Goal: Task Accomplishment & Management: Manage account settings

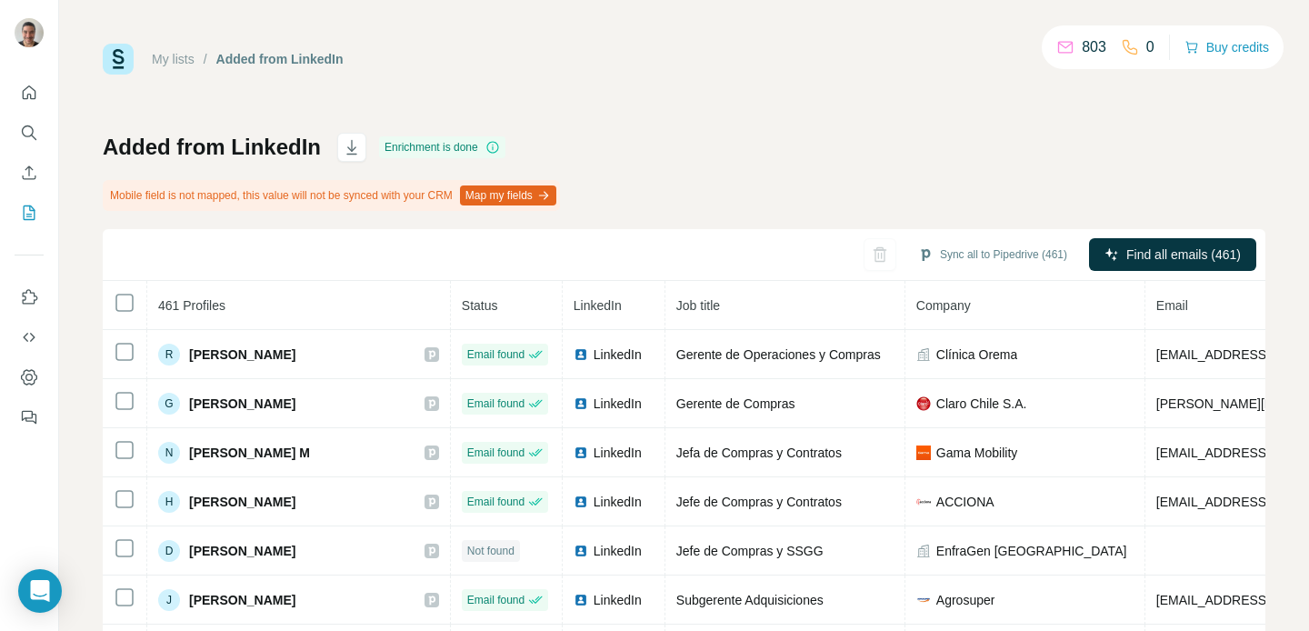
click at [706, 101] on div "My lists / Added from LinkedIn 803 0 Buy credits Added from LinkedIn Enrichment…" at bounding box center [684, 402] width 1163 height 717
click at [513, 58] on div "My lists / Added from LinkedIn 803 0 Buy credits" at bounding box center [684, 59] width 1163 height 31
click at [354, 145] on icon "button" at bounding box center [352, 147] width 18 height 18
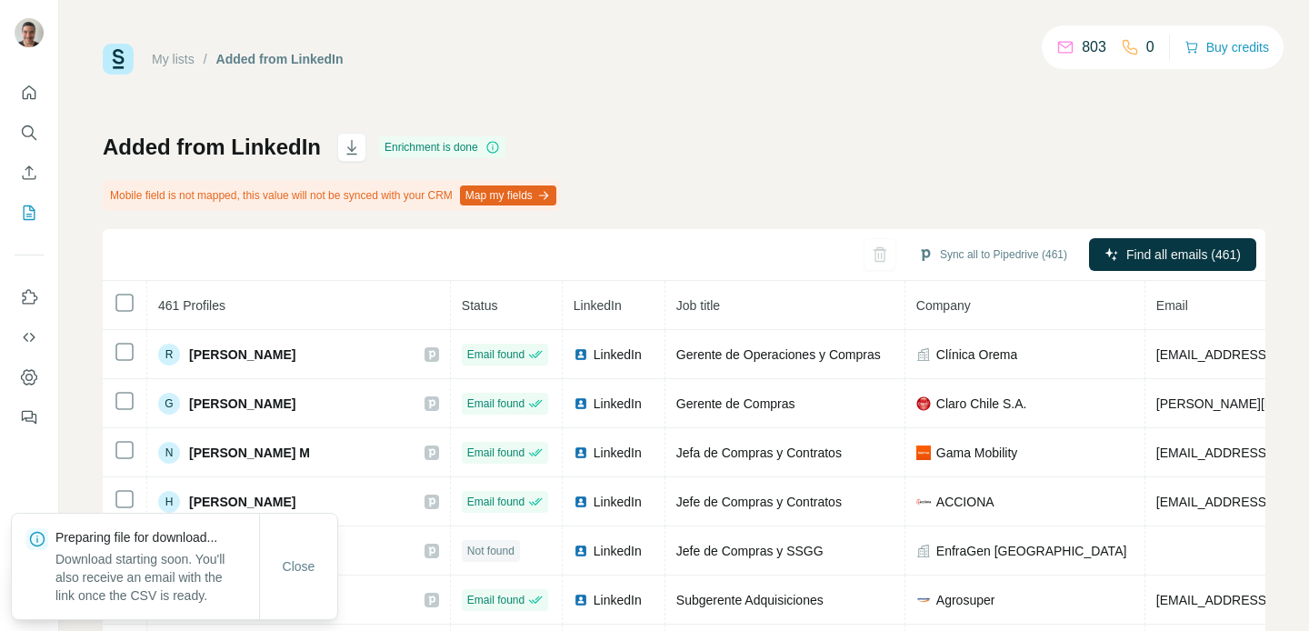
click at [538, 111] on div "My lists / Added from LinkedIn 803 0 Buy credits Added from LinkedIn Enrichment…" at bounding box center [684, 402] width 1163 height 717
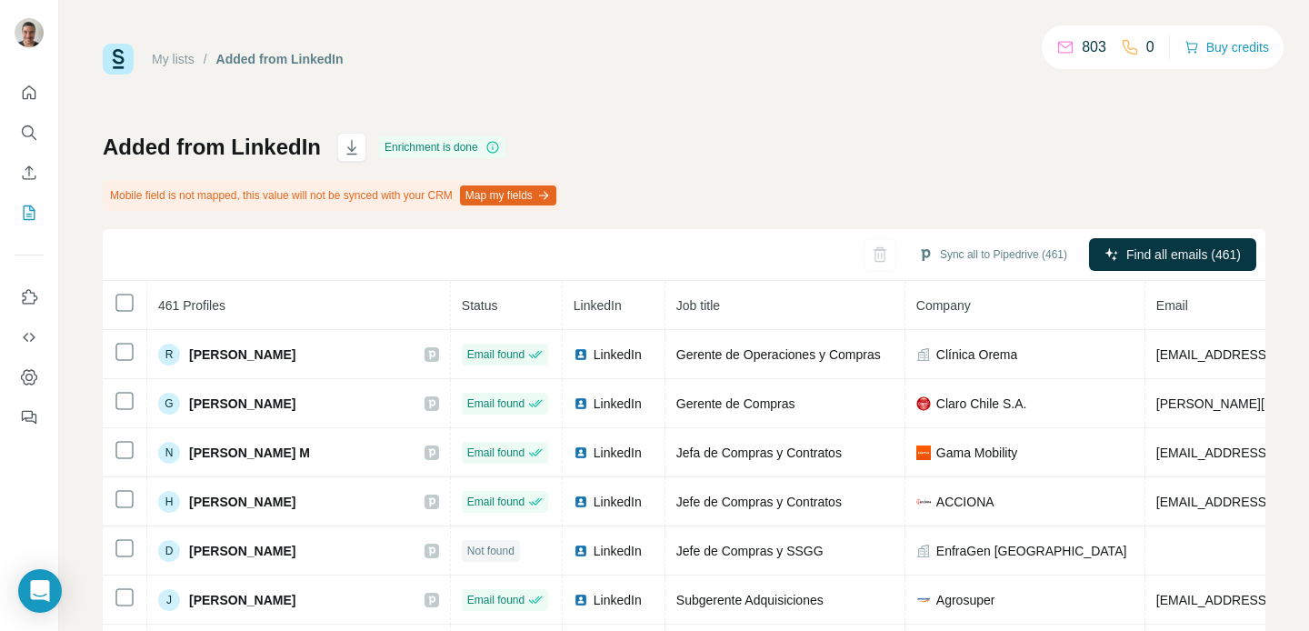
click at [258, 155] on h1 "Added from LinkedIn" at bounding box center [212, 147] width 218 height 29
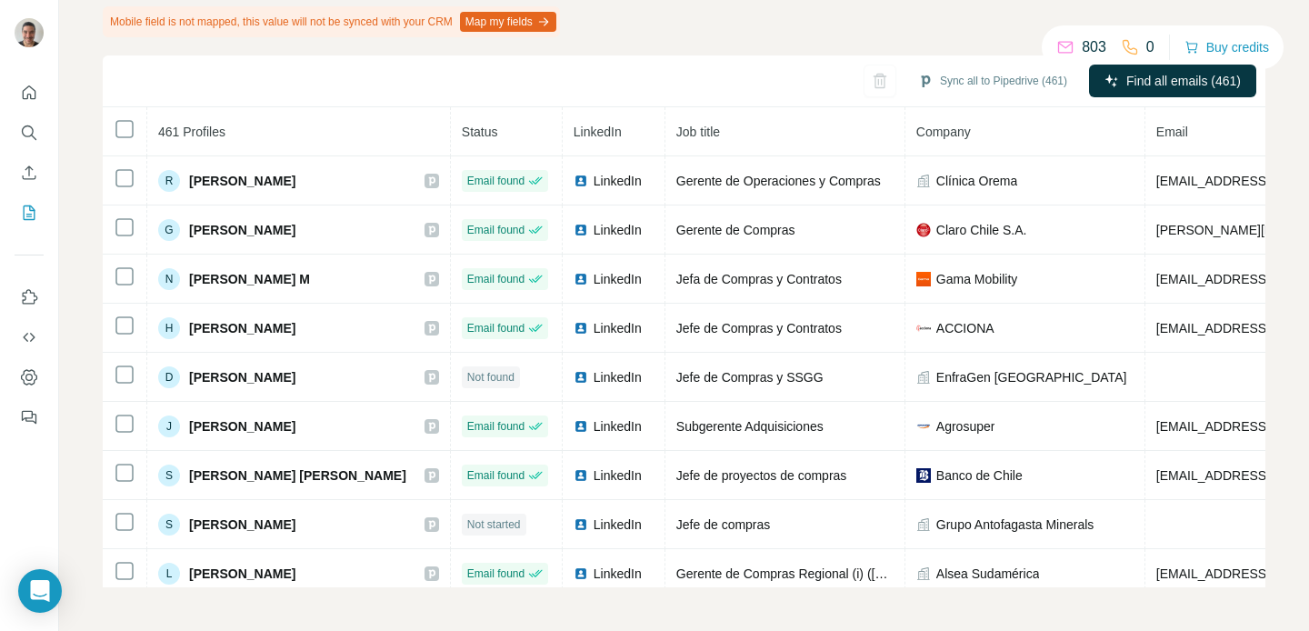
scroll to position [60, 0]
